Goal: Find specific page/section: Find specific page/section

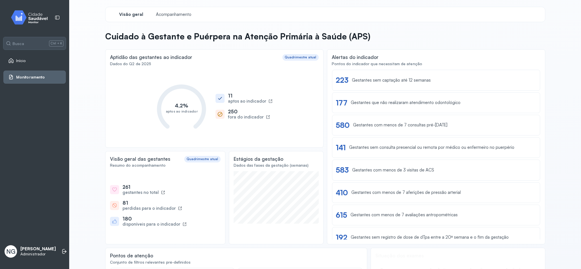
click at [16, 61] on span "Início" at bounding box center [21, 60] width 10 height 5
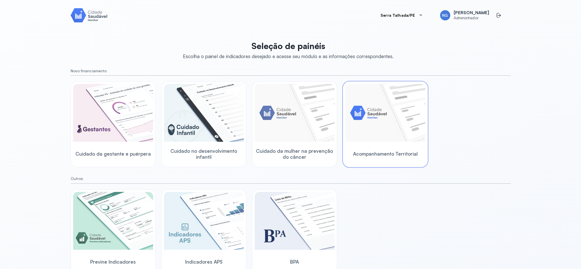
click at [376, 125] on img at bounding box center [385, 113] width 80 height 58
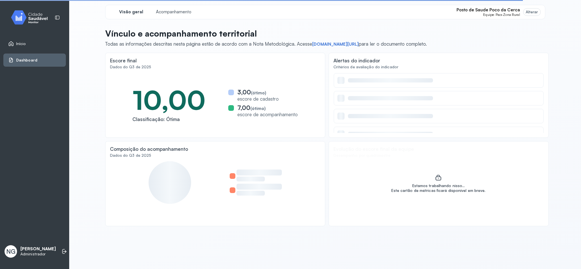
scroll to position [48, 0]
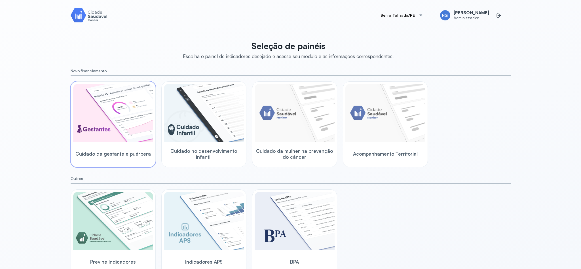
click at [111, 115] on img at bounding box center [113, 113] width 80 height 58
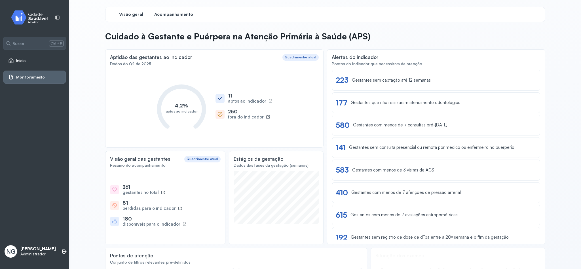
click at [162, 16] on span "Acompanhamento" at bounding box center [173, 14] width 39 height 5
